Goal: Information Seeking & Learning: Learn about a topic

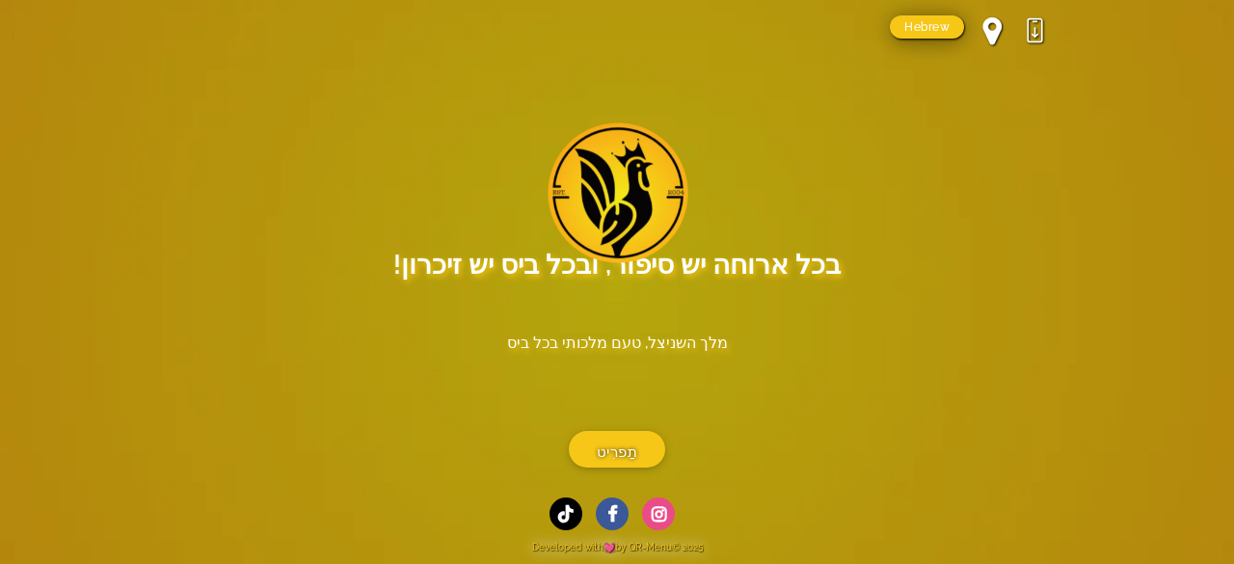
click at [950, 25] on link "Hebrew" at bounding box center [927, 26] width 74 height 23
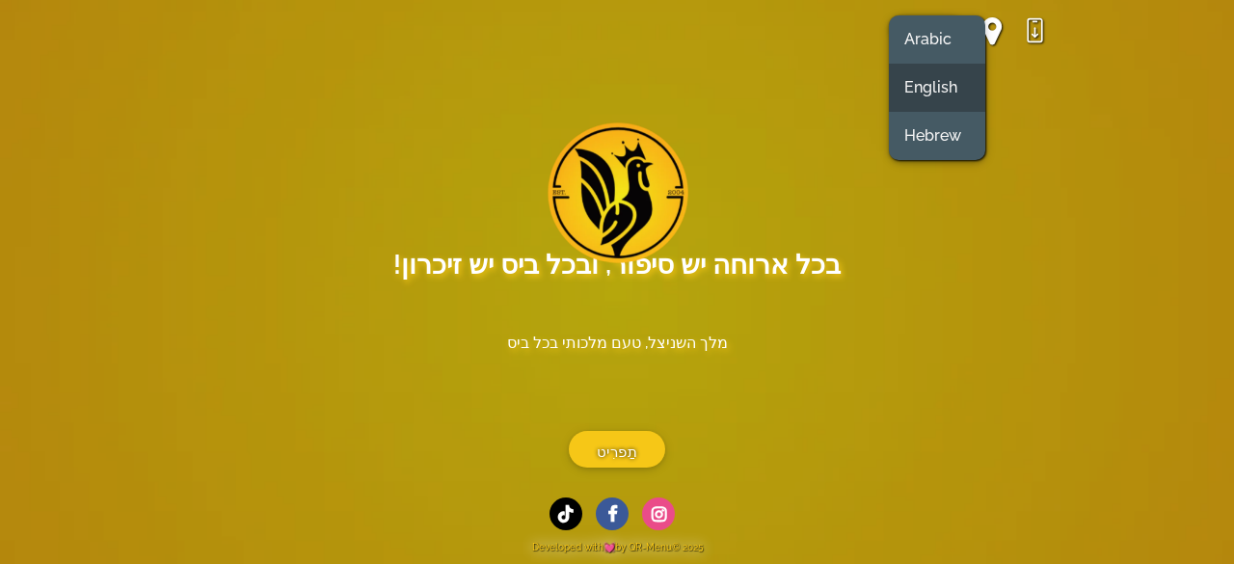
click at [926, 93] on link "English" at bounding box center [937, 88] width 96 height 48
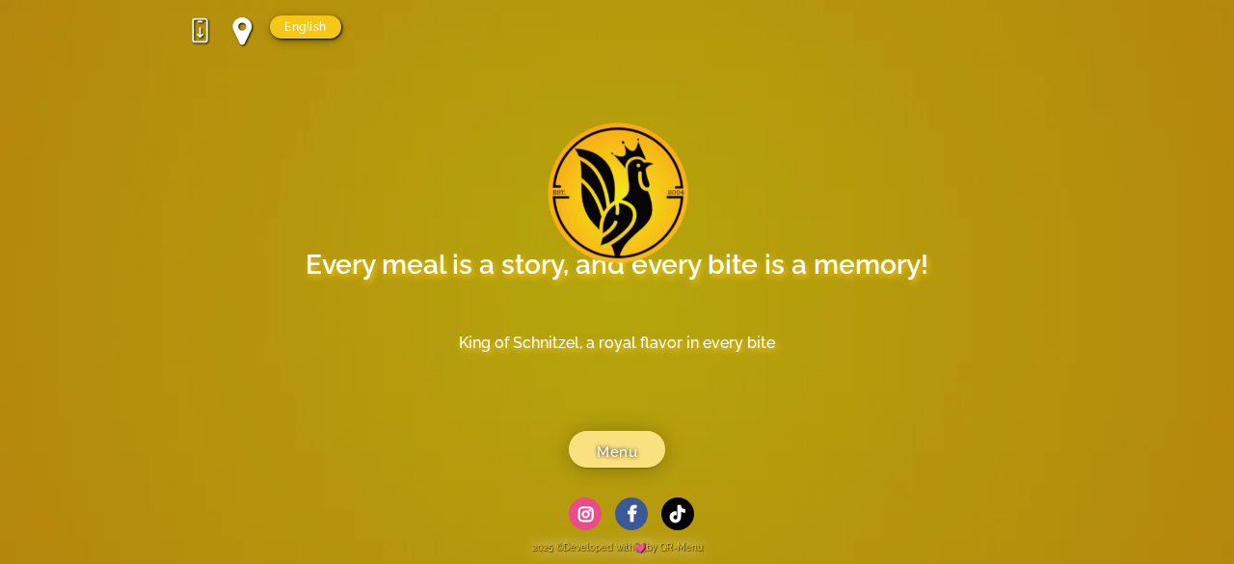
click at [609, 458] on span "Menu" at bounding box center [617, 452] width 40 height 24
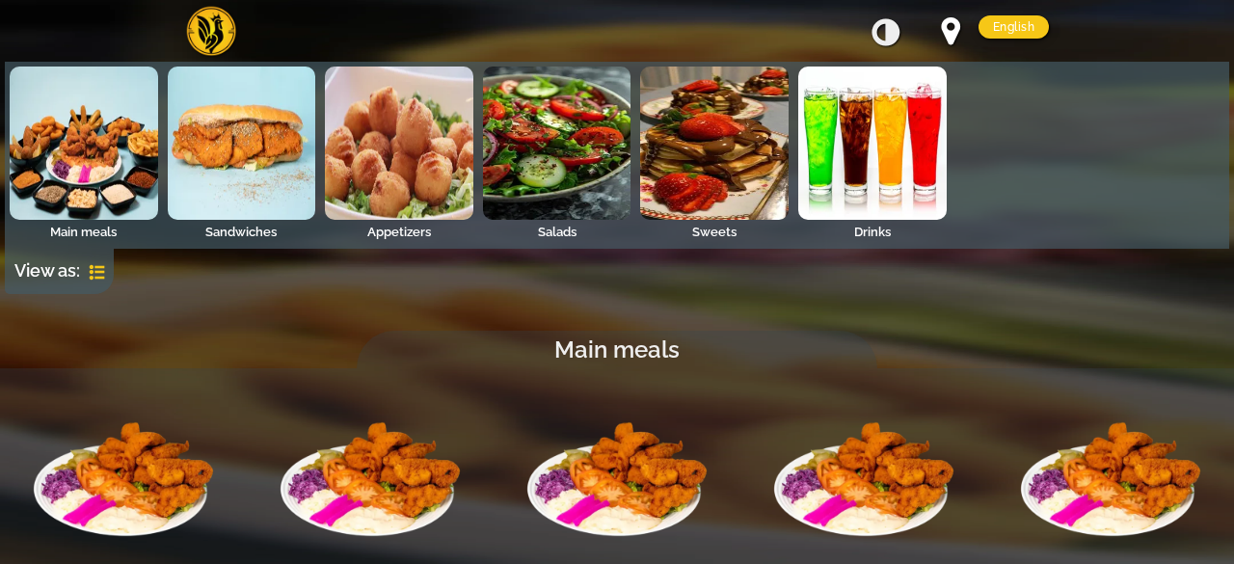
click at [93, 158] on img at bounding box center [84, 143] width 148 height 153
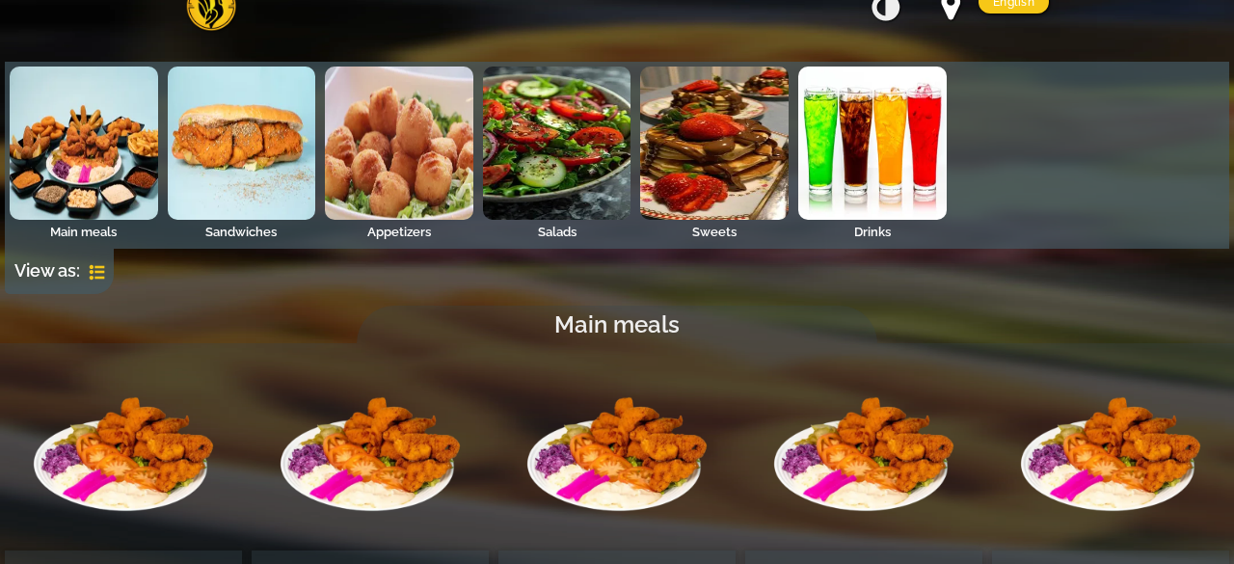
scroll to position [26, 0]
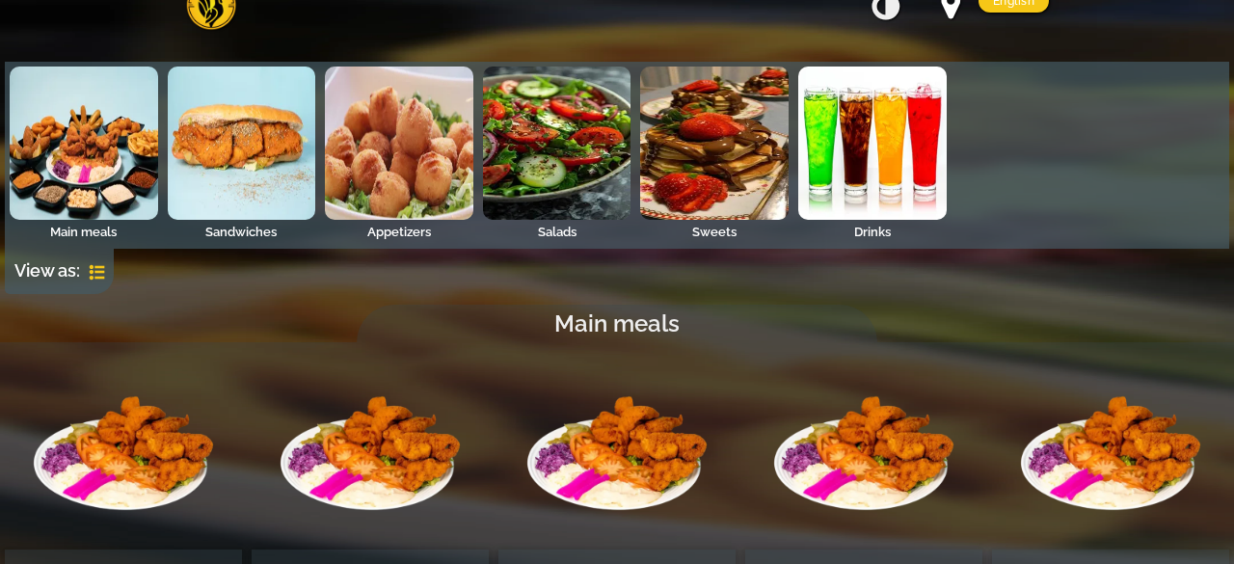
click at [238, 215] on img at bounding box center [242, 143] width 148 height 153
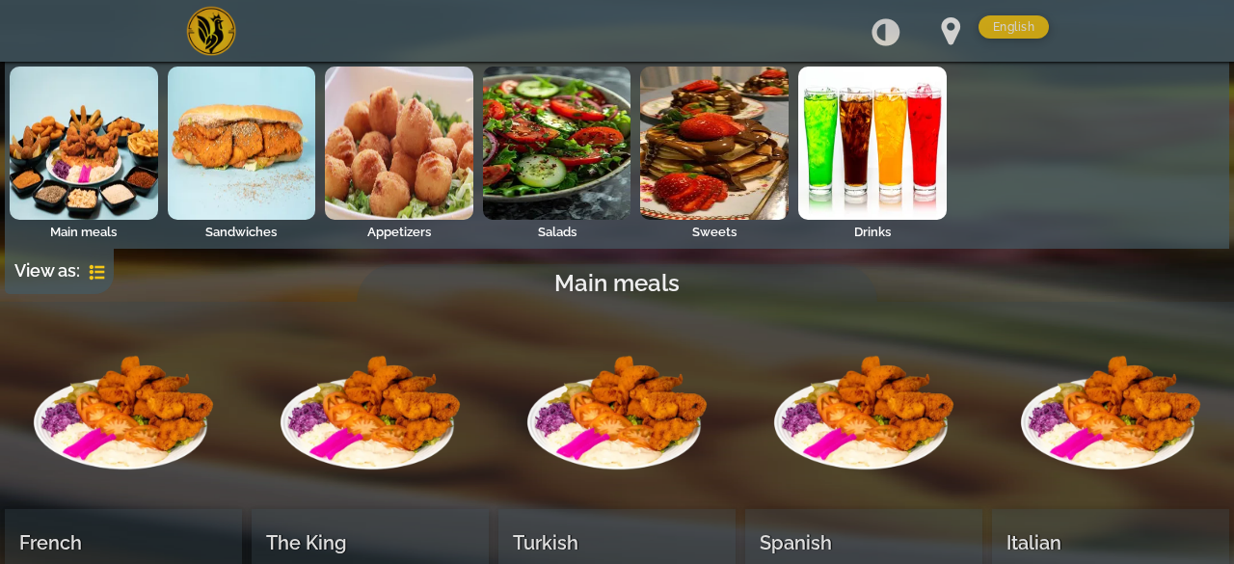
scroll to position [0, 0]
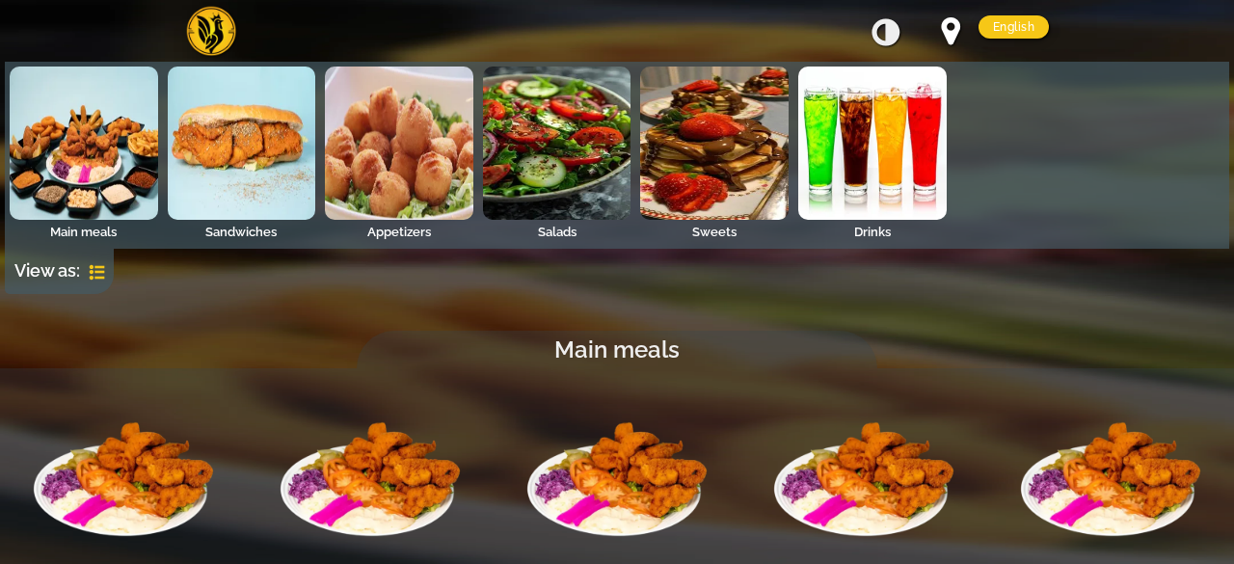
click at [373, 129] on img at bounding box center [399, 143] width 148 height 153
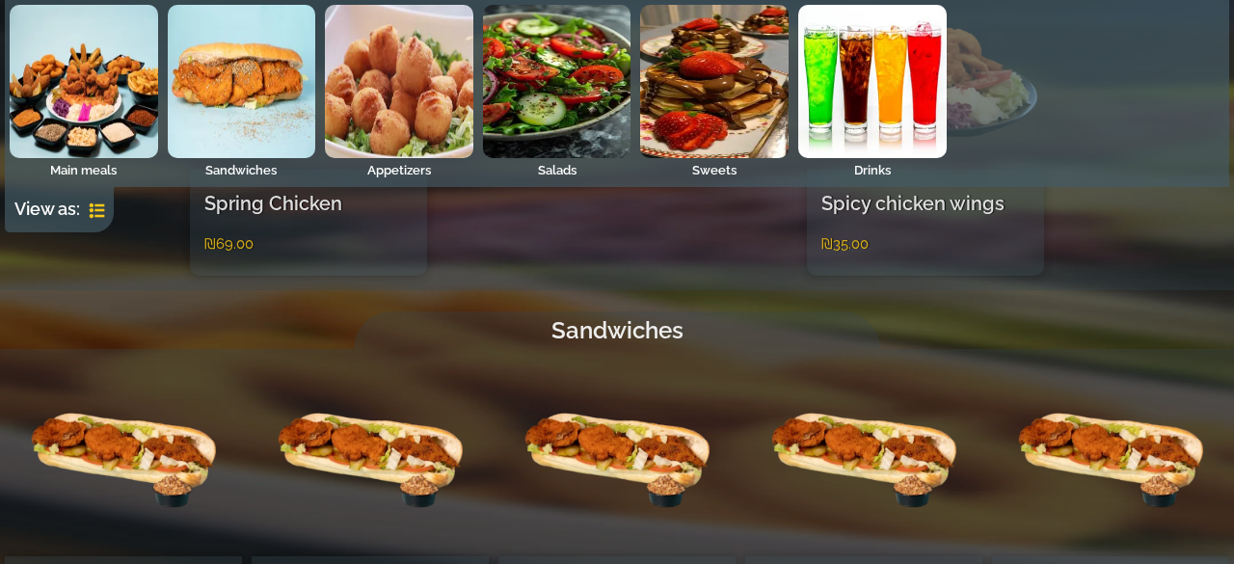
scroll to position [1446, 0]
